Goal: Task Accomplishment & Management: Manage account settings

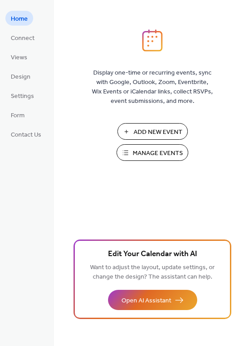
click at [153, 151] on span "Manage Events" at bounding box center [158, 153] width 50 height 9
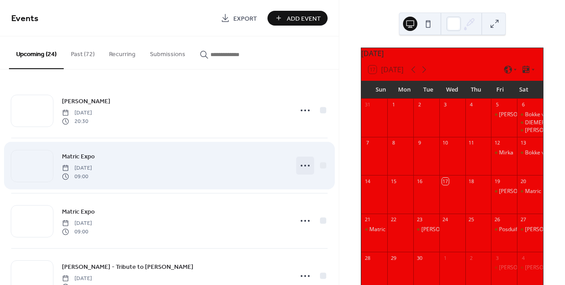
click at [301, 166] on circle at bounding box center [302, 166] width 2 height 2
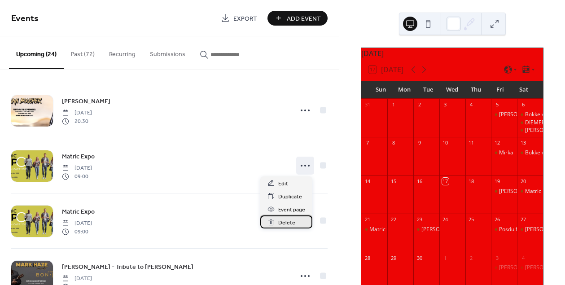
click at [284, 223] on span "Delete" at bounding box center [286, 222] width 17 height 9
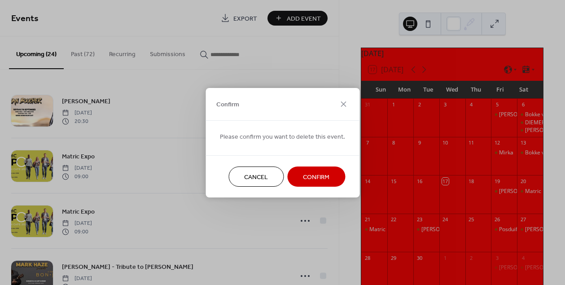
click at [313, 176] on span "Confirm" at bounding box center [316, 176] width 26 height 9
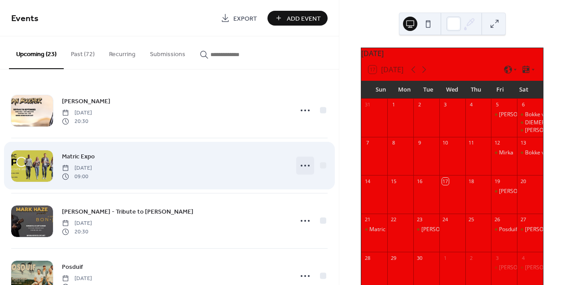
click at [301, 165] on icon at bounding box center [305, 165] width 14 height 14
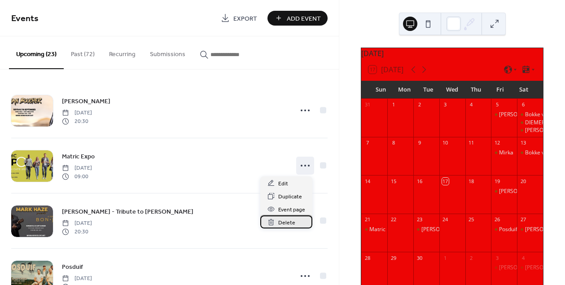
click at [287, 222] on span "Delete" at bounding box center [286, 222] width 17 height 9
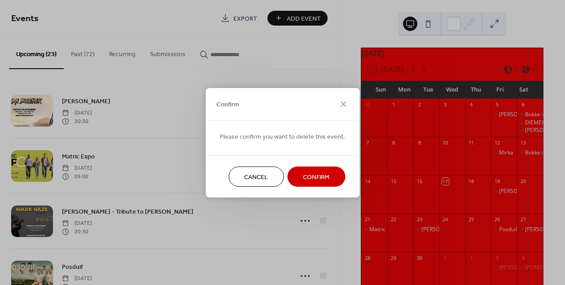
click at [311, 179] on span "Confirm" at bounding box center [316, 176] width 26 height 9
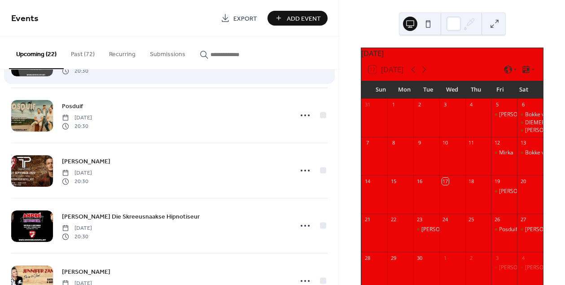
scroll to position [106, 0]
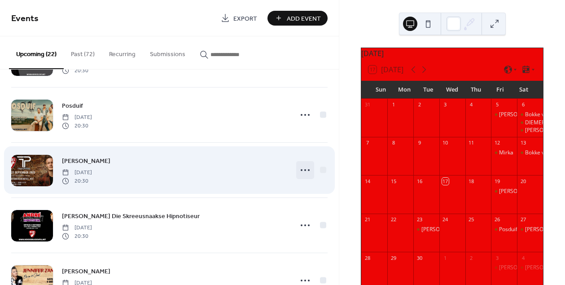
click at [299, 167] on icon at bounding box center [305, 170] width 14 height 14
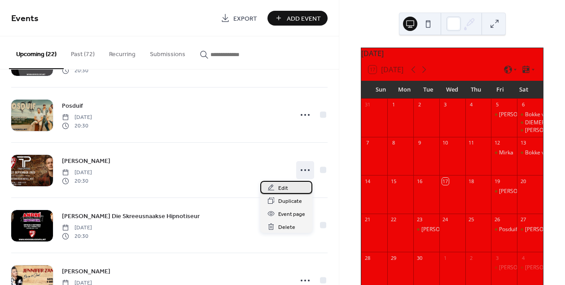
click at [284, 188] on span "Edit" at bounding box center [283, 188] width 10 height 9
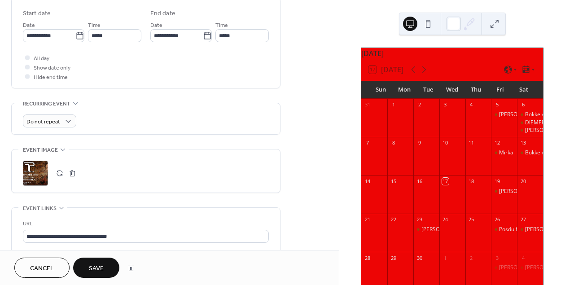
scroll to position [296, 0]
type input "**********"
click at [71, 174] on button "button" at bounding box center [72, 172] width 13 height 13
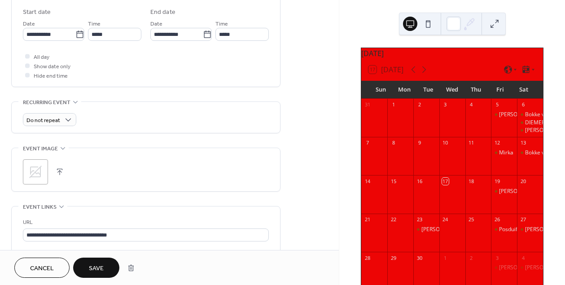
click at [37, 173] on icon at bounding box center [35, 172] width 13 height 13
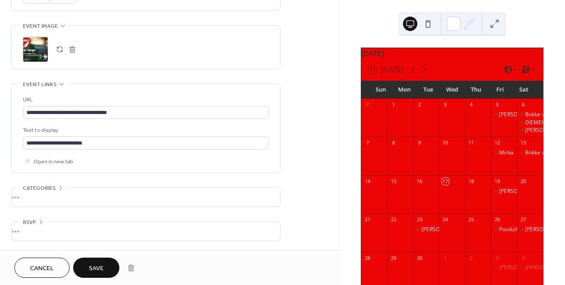
scroll to position [423, 0]
click at [101, 265] on span "Save" at bounding box center [96, 268] width 15 height 9
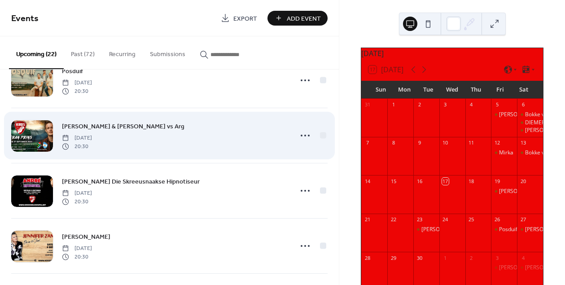
scroll to position [146, 0]
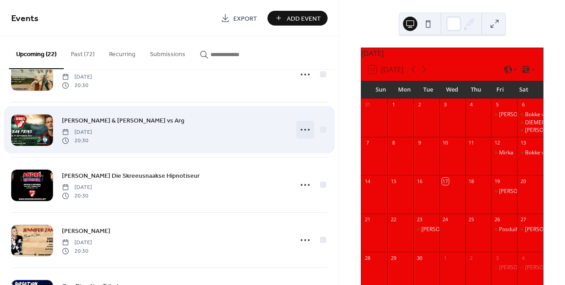
click at [303, 127] on icon at bounding box center [305, 130] width 14 height 14
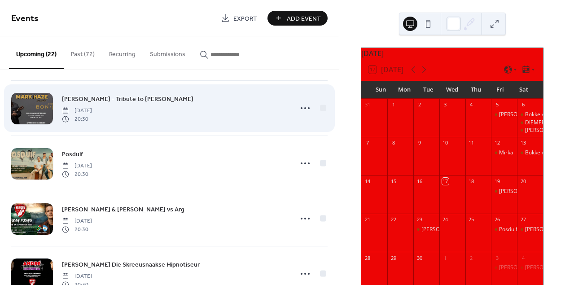
scroll to position [48, 0]
